Goal: Information Seeking & Learning: Learn about a topic

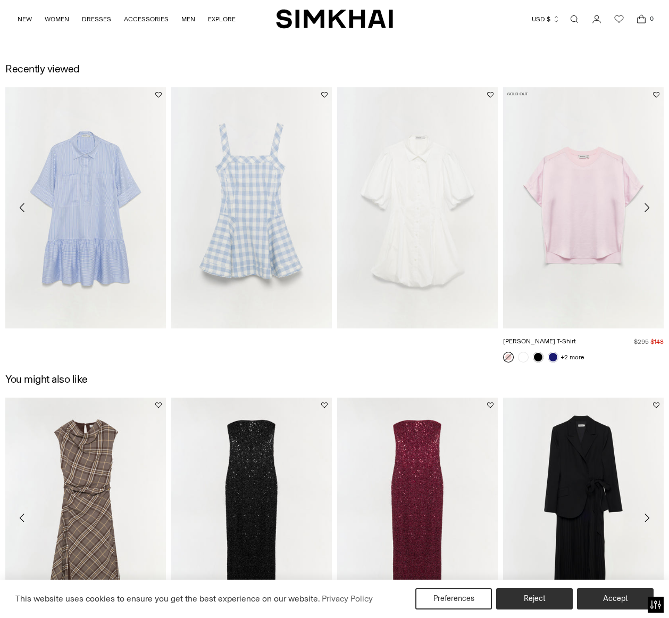
scroll to position [1025, 0]
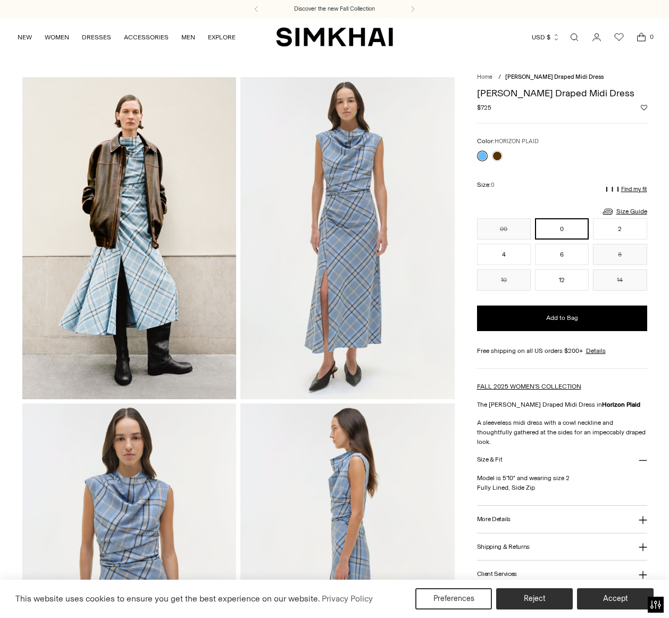
click at [576, 36] on link "Open search modal" at bounding box center [574, 37] width 21 height 21
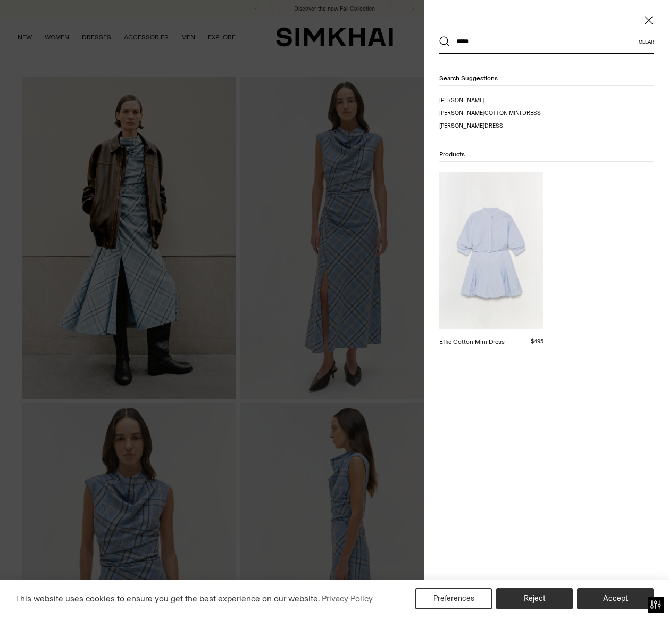
type input "*****"
click at [640, 42] on button "Clear" at bounding box center [646, 42] width 15 height 6
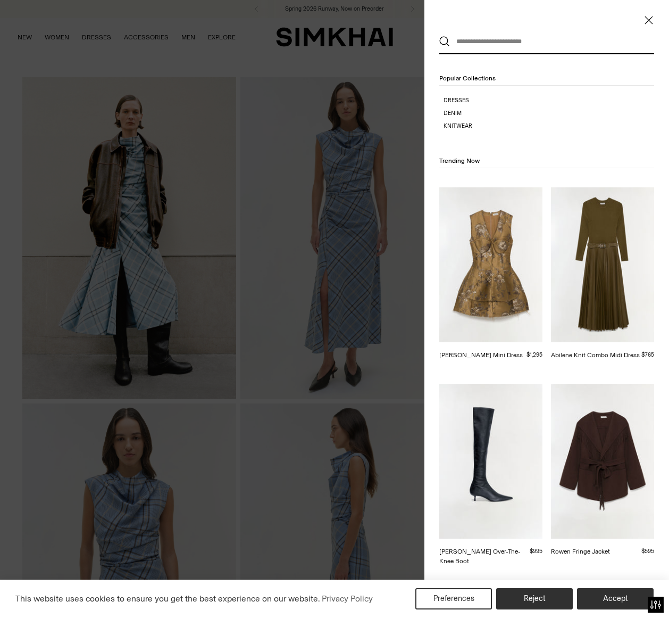
click at [476, 351] on link "[PERSON_NAME] Mini Dress" at bounding box center [482, 354] width 84 height 7
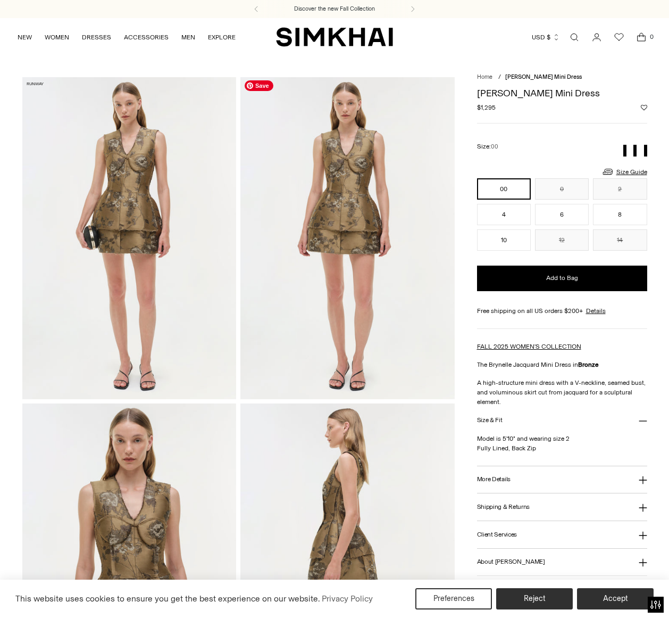
scroll to position [263, 0]
